Goal: Information Seeking & Learning: Find specific fact

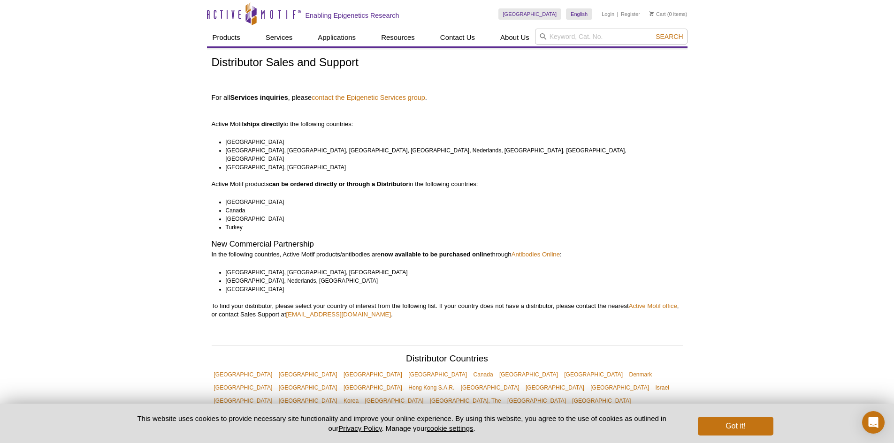
click at [327, 153] on li "Belgium, France, Germany, Luxembourg, Nederlands, Norway, Switzerland, United K…" at bounding box center [450, 154] width 449 height 17
click at [514, 180] on p "Active Motif products can be ordered directly or through a Distributor in the f…" at bounding box center [447, 184] width 471 height 8
click at [496, 180] on p "Active Motif products can be ordered directly or through a Distributor in the f…" at bounding box center [447, 184] width 471 height 8
click at [540, 140] on li "United States" at bounding box center [450, 142] width 449 height 8
click at [573, 43] on input "search" at bounding box center [611, 37] width 152 height 16
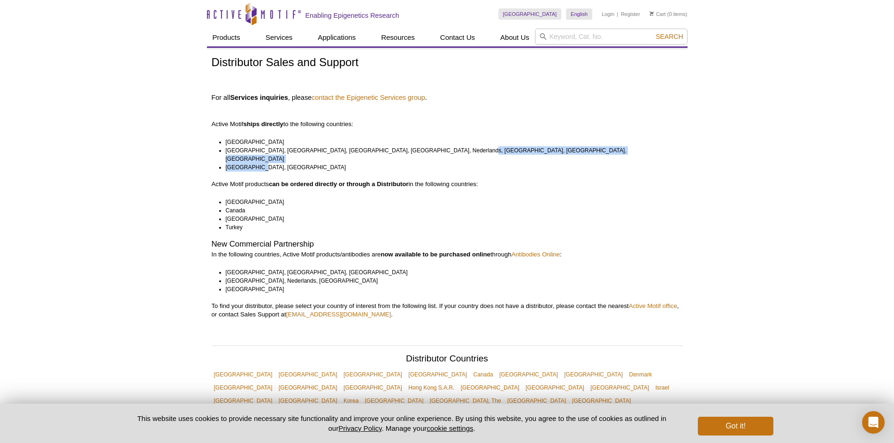
click at [648, 154] on ul "United States Belgium, France, Germany, Luxembourg, Nederlands, Norway, Switzer…" at bounding box center [443, 155] width 463 height 34
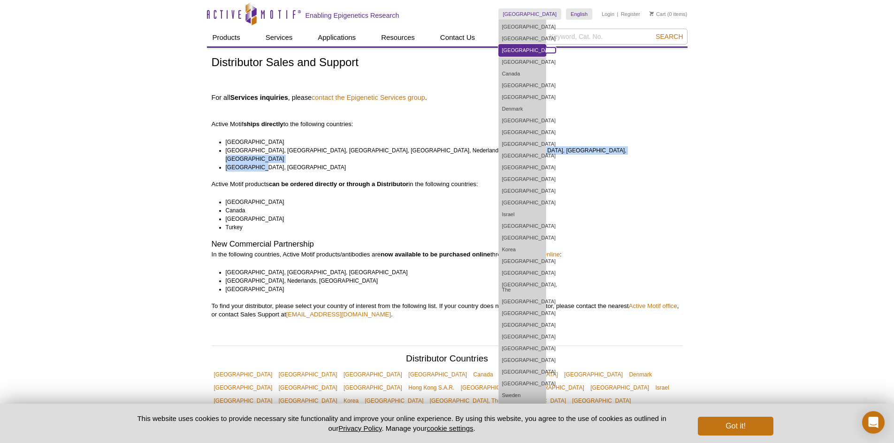
click at [531, 46] on link "[GEOGRAPHIC_DATA]" at bounding box center [522, 51] width 47 height 12
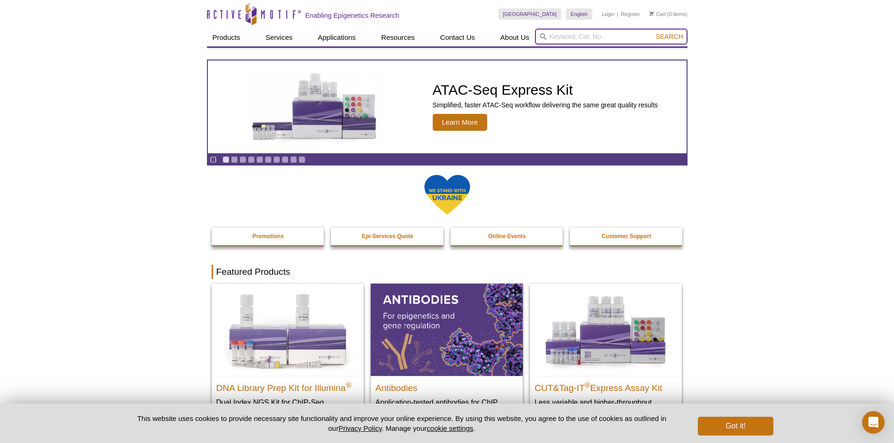
click at [569, 37] on input "search" at bounding box center [611, 37] width 152 height 16
type input "maxbind"
click at [653, 32] on button "Search" at bounding box center [669, 36] width 33 height 8
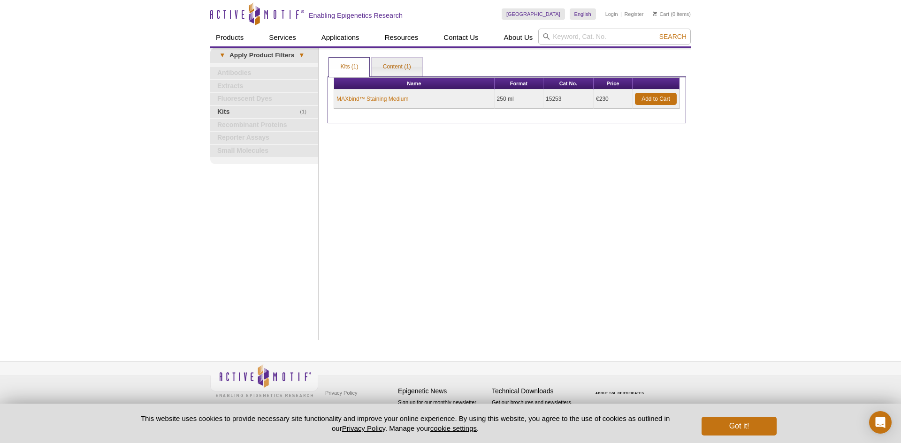
drag, startPoint x: 612, startPoint y: 98, endPoint x: 595, endPoint y: 99, distance: 16.4
click at [595, 99] on td "€230" at bounding box center [612, 99] width 39 height 19
copy td "€230"
